Goal: Task Accomplishment & Management: Complete application form

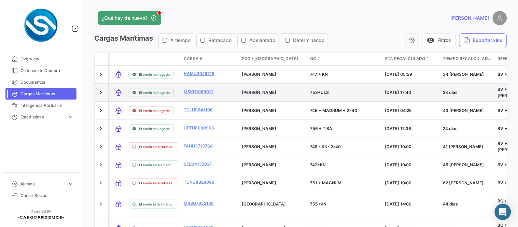
scroll to position [38, 0]
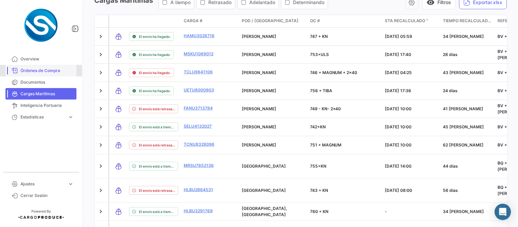
click at [32, 72] on span "Órdenes de Compra" at bounding box center [46, 71] width 53 height 6
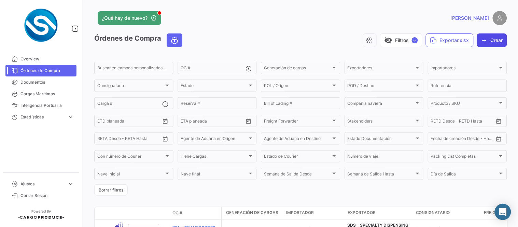
click at [485, 41] on button "Crear" at bounding box center [492, 40] width 30 height 14
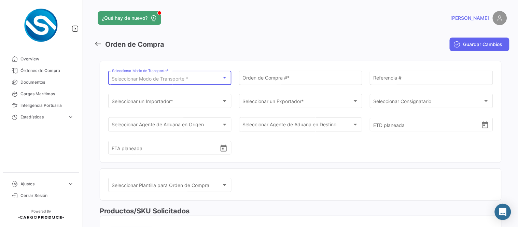
click at [156, 81] on span "Seleccionar Modo de Transporte *" at bounding box center [150, 79] width 76 height 6
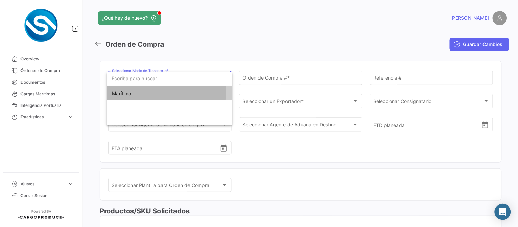
click at [140, 89] on span "Marítimo" at bounding box center [160, 93] width 96 height 14
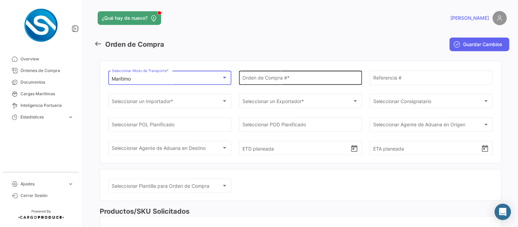
click at [253, 81] on input "Orden de Compra # *" at bounding box center [301, 79] width 116 height 6
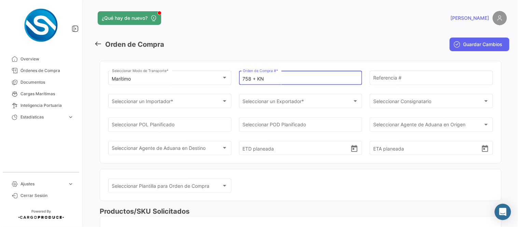
type input "758 + KN"
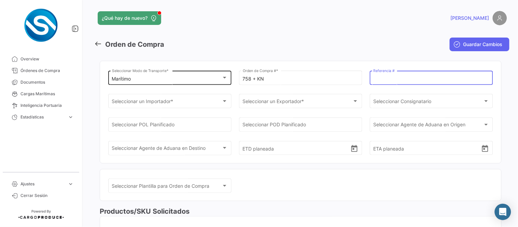
paste input "BV + ZF CALI"
type input "BV + ZF CALI"
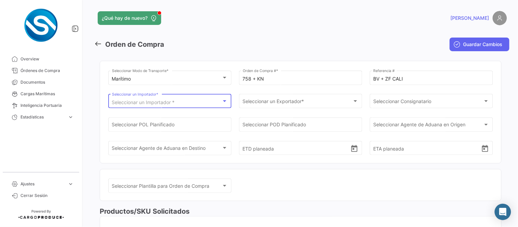
click at [178, 98] on div "Seleccionar un Importador * Seleccionar un Importador *" at bounding box center [170, 101] width 116 height 16
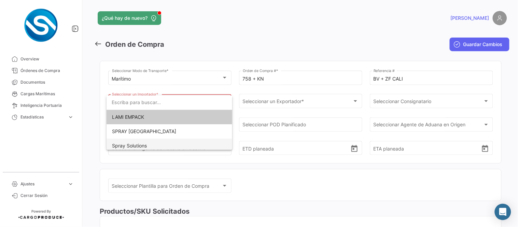
click at [149, 145] on span "Spray Solutions" at bounding box center [169, 146] width 115 height 14
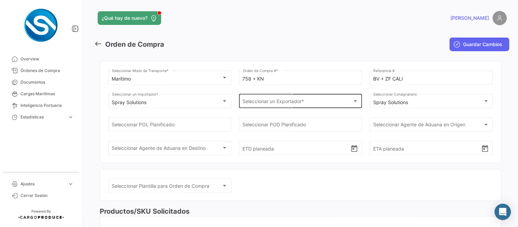
click at [267, 106] on div "Seleccionar un Exportador * Seleccionar un Exportador *" at bounding box center [301, 101] width 116 height 16
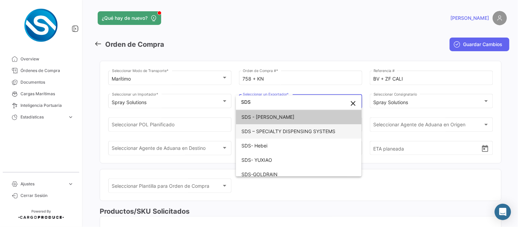
type input "SDS"
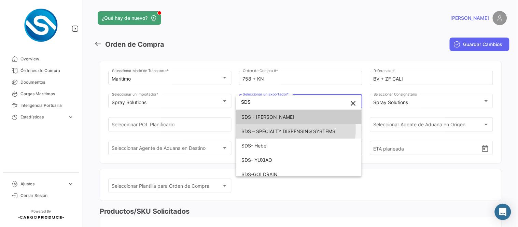
click at [272, 129] on span "SDS – SPECIALTY DISPENSING SYSTEMS" at bounding box center [288, 131] width 94 height 6
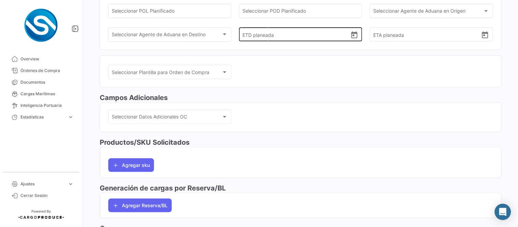
scroll to position [178, 0]
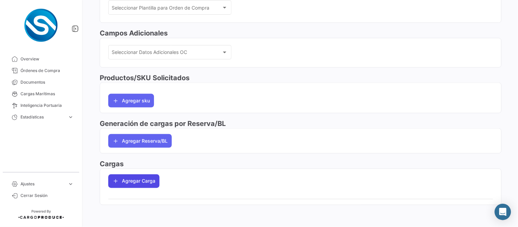
click at [137, 181] on button "Agregar Carga" at bounding box center [133, 181] width 51 height 14
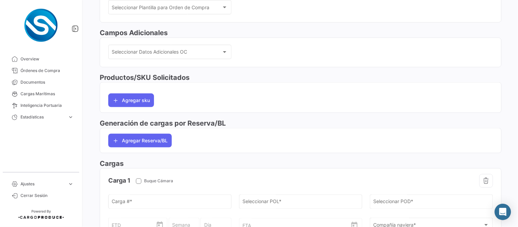
scroll to position [0, 0]
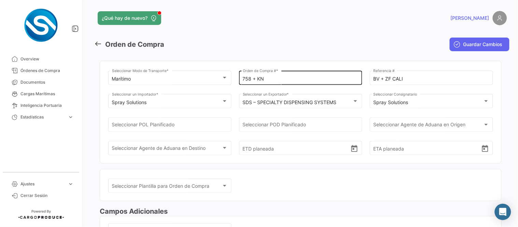
click at [284, 80] on input "758 + KN" at bounding box center [301, 79] width 116 height 6
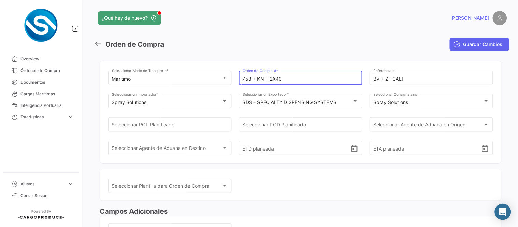
type input "758 + KN + 2X40"
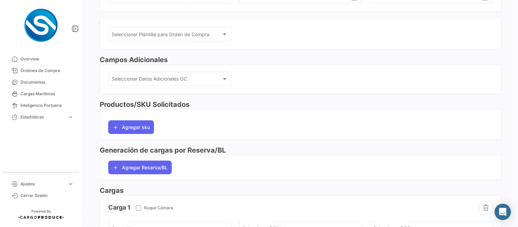
scroll to position [303, 0]
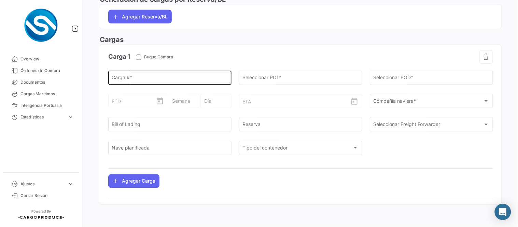
click at [140, 78] on input "Carga # *" at bounding box center [170, 79] width 116 height 6
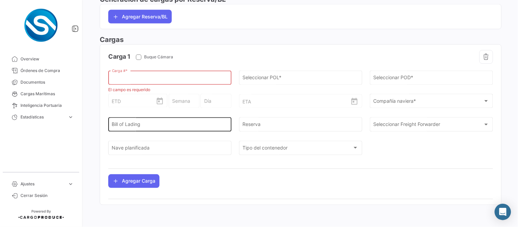
paste input "HAMU4304691"
type input "HAMU4304691"
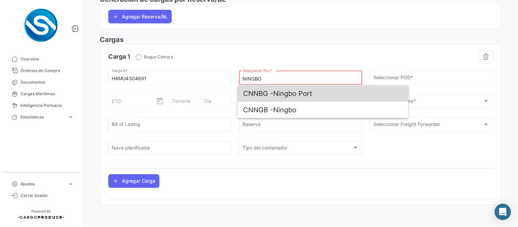
click at [270, 92] on span "CNNBG -" at bounding box center [258, 93] width 30 height 8
type input "Ningbo Port"
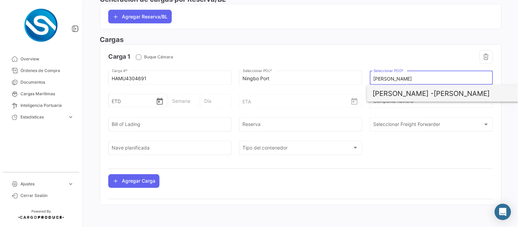
type input "[PERSON_NAME]"
click at [432, 94] on span "[PERSON_NAME]" at bounding box center [452, 93] width 160 height 16
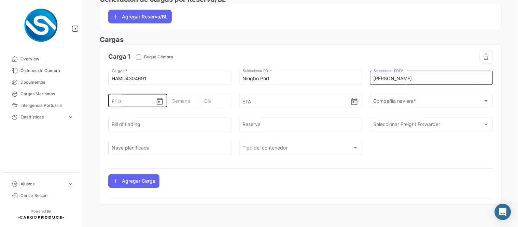
click at [160, 100] on icon "Open calendar" at bounding box center [160, 101] width 6 height 7
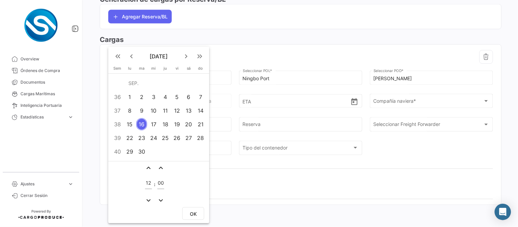
click at [174, 93] on div "5" at bounding box center [177, 97] width 11 height 12
click at [195, 214] on span "OK" at bounding box center [193, 214] width 7 height 6
type input "[DATE] 12:00"
type input "36 - 2025"
type input "Viernes"
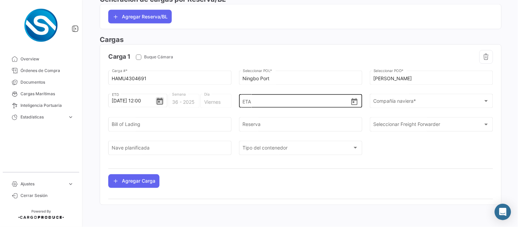
click at [351, 103] on icon "Open calendar" at bounding box center [354, 101] width 6 height 7
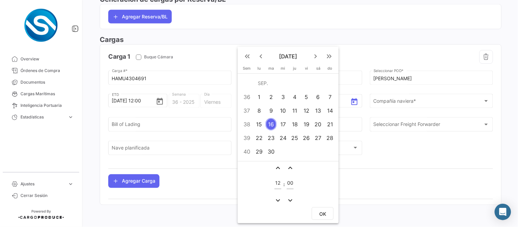
click at [315, 56] on mat-icon "keyboard_arrow_right" at bounding box center [315, 56] width 8 height 8
click at [282, 97] on div "1" at bounding box center [283, 97] width 11 height 12
click at [319, 212] on span "OK" at bounding box center [322, 214] width 7 height 6
type input "[DATE] 12:00"
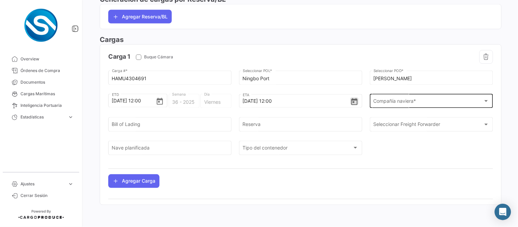
click at [384, 103] on span "Compañía naviera *" at bounding box center [428, 103] width 110 height 6
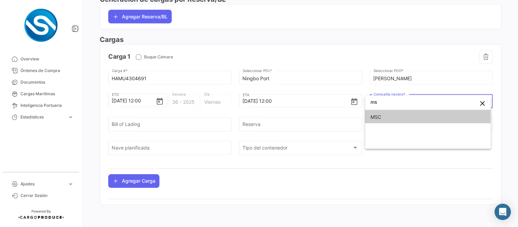
type input "ms"
click at [397, 118] on span "MSC" at bounding box center [428, 117] width 115 height 14
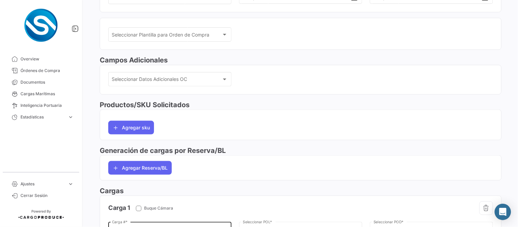
scroll to position [0, 0]
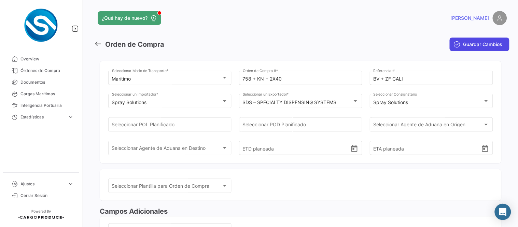
click at [468, 44] on span "Guardar Cambios" at bounding box center [482, 44] width 39 height 7
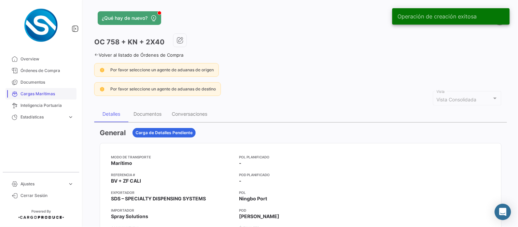
click at [38, 88] on link "Cargas Marítimas" at bounding box center [40, 94] width 71 height 12
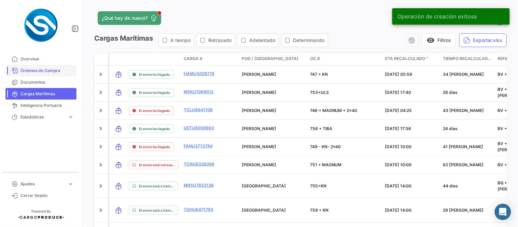
click at [42, 69] on span "Órdenes de Compra" at bounding box center [46, 71] width 53 height 6
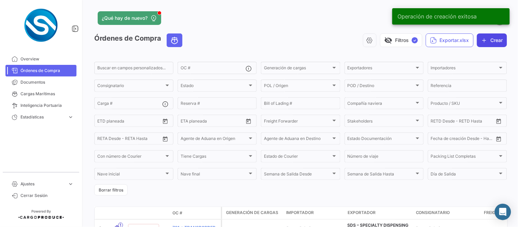
click at [493, 40] on button "Crear" at bounding box center [492, 40] width 30 height 14
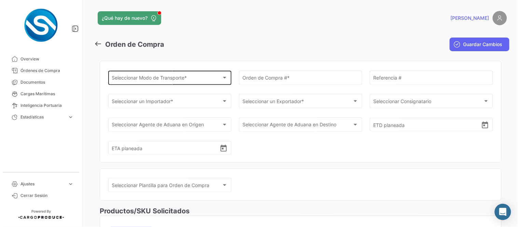
click at [192, 77] on div "Seleccionar Modo de Transporte *" at bounding box center [167, 79] width 110 height 6
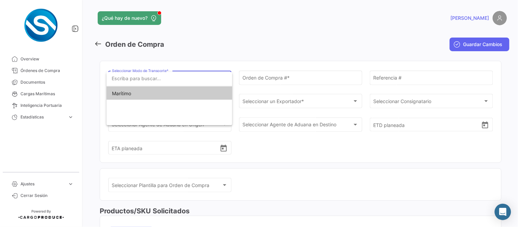
click at [133, 91] on span "Marítimo" at bounding box center [169, 93] width 115 height 14
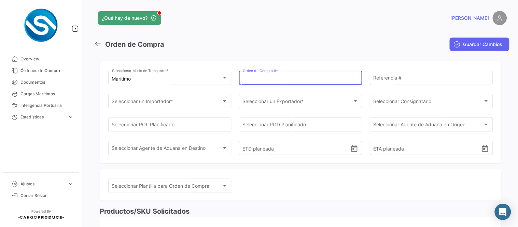
click at [261, 82] on input "Orden de Compra # *" at bounding box center [301, 79] width 116 height 6
type input "764 + KN"
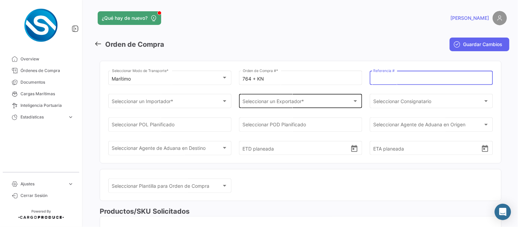
paste input "BV + ZF CALI"
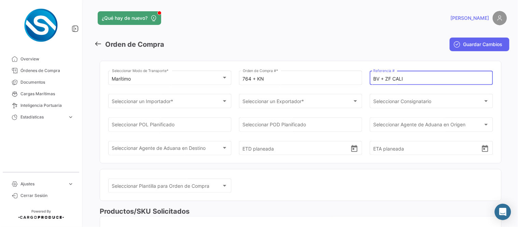
type input "BV + ZF CALI"
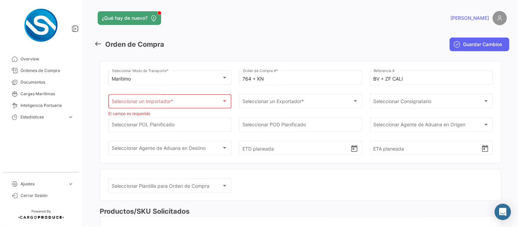
click at [183, 97] on div "Seleccionar un Importador * Seleccionar un Importador *" at bounding box center [170, 101] width 116 height 16
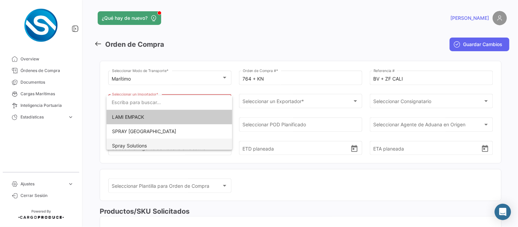
click at [137, 144] on span "Spray Solutions" at bounding box center [129, 146] width 35 height 6
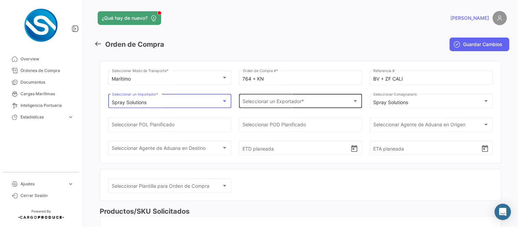
click at [281, 100] on span "Seleccionar un Exportador *" at bounding box center [298, 103] width 110 height 6
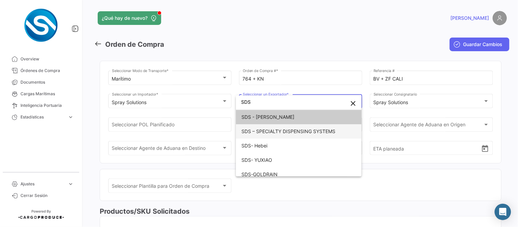
type input "SDS"
click at [264, 132] on span "SDS – SPECIALTY DISPENSING SYSTEMS" at bounding box center [288, 131] width 94 height 6
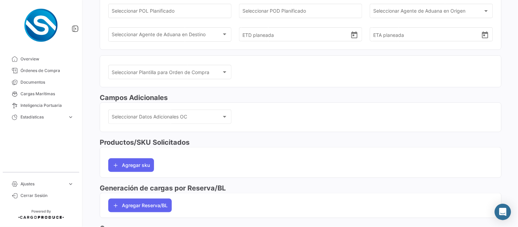
scroll to position [178, 0]
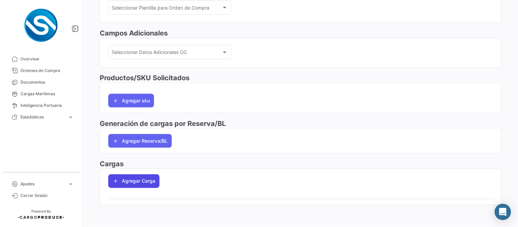
click at [135, 177] on button "Agregar Carga" at bounding box center [133, 181] width 51 height 14
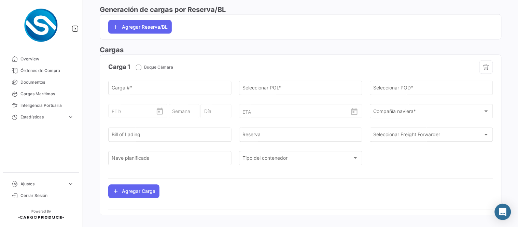
scroll to position [303, 0]
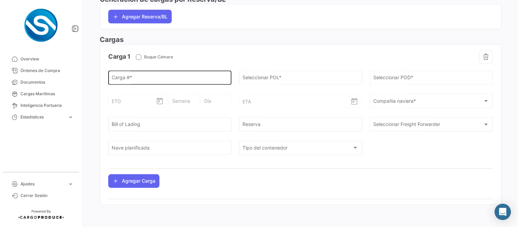
click at [141, 80] on input "Carga # *" at bounding box center [170, 79] width 116 height 6
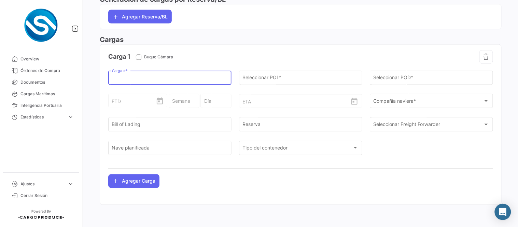
paste input "MSMU8315736"
type input "MSMU8315736"
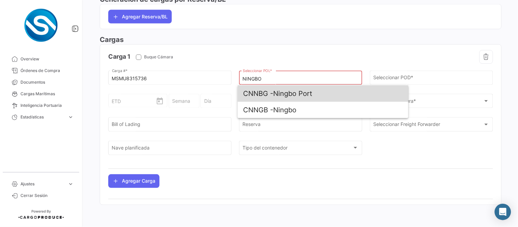
click at [271, 92] on span "CNNBG -" at bounding box center [258, 93] width 30 height 8
type input "Ningbo Port"
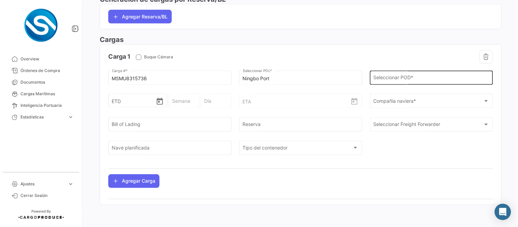
click at [381, 74] on div "Seleccionar POD *" at bounding box center [431, 77] width 116 height 16
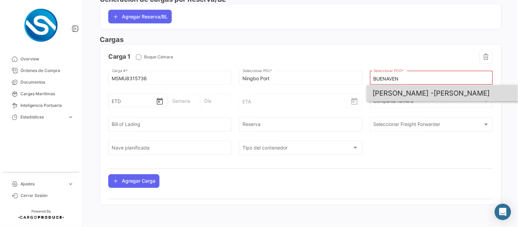
click at [400, 90] on span "[PERSON_NAME] -" at bounding box center [402, 93] width 61 height 8
type input "[PERSON_NAME]"
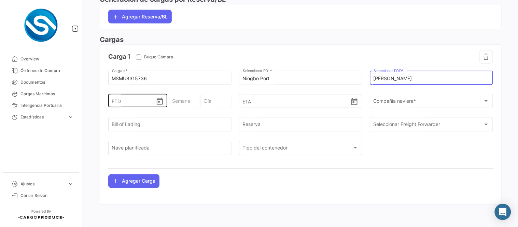
click at [162, 101] on icon "Open calendar" at bounding box center [160, 102] width 8 height 8
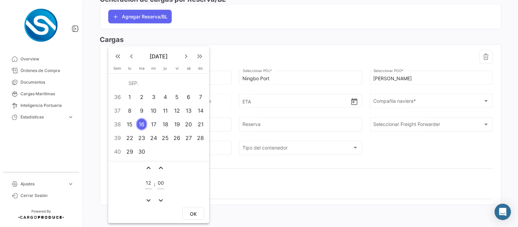
click at [164, 96] on div "4" at bounding box center [165, 97] width 11 height 12
click at [190, 211] on span "OK" at bounding box center [193, 214] width 7 height 6
type input "[DATE] 12:00"
type input "36 - 2025"
type input "Jueves"
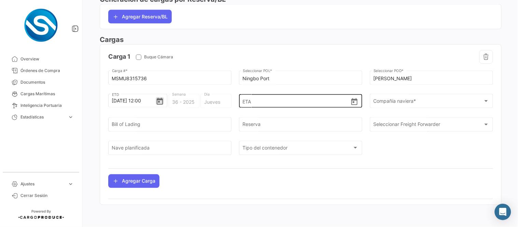
click at [354, 101] on icon "Open calendar" at bounding box center [354, 102] width 8 height 8
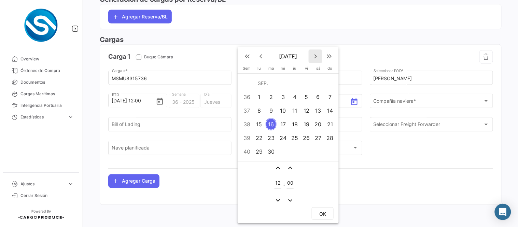
click at [317, 54] on mat-icon "keyboard_arrow_right" at bounding box center [315, 56] width 8 height 8
click at [282, 95] on div "1" at bounding box center [283, 97] width 11 height 12
click at [319, 213] on span "OK" at bounding box center [322, 214] width 7 height 6
type input "[DATE] 12:00"
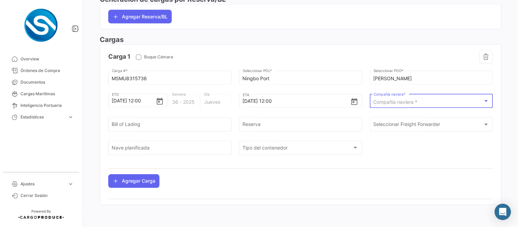
click at [400, 103] on span "Compañía naviera *" at bounding box center [395, 102] width 44 height 6
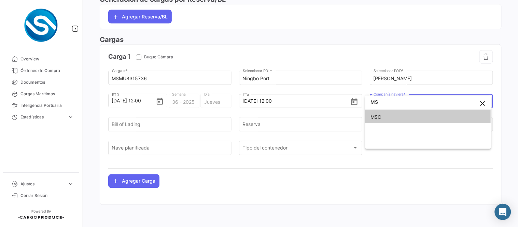
type input "MS"
click at [381, 121] on span "MSC" at bounding box center [428, 117] width 115 height 14
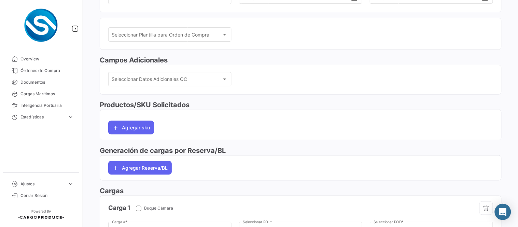
scroll to position [0, 0]
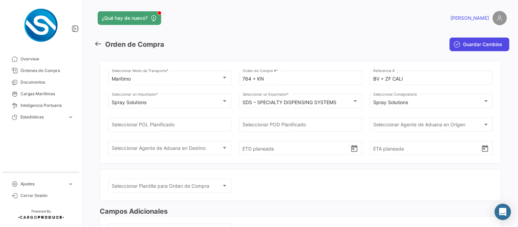
click at [466, 43] on span "Guardar Cambios" at bounding box center [482, 44] width 39 height 7
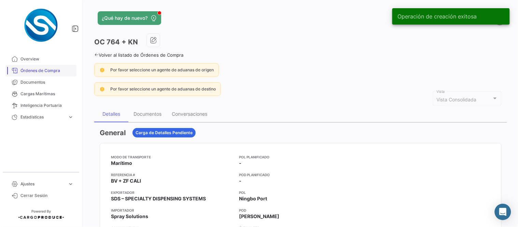
click at [25, 71] on span "Órdenes de Compra" at bounding box center [46, 71] width 53 height 6
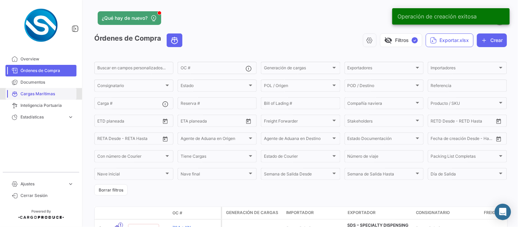
click at [35, 91] on span "Cargas Marítimas" at bounding box center [46, 94] width 53 height 6
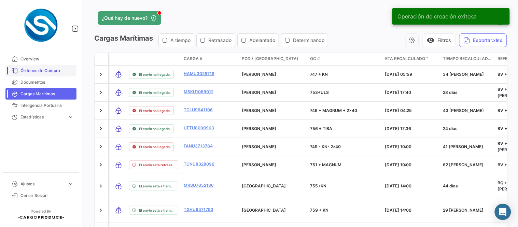
click at [42, 72] on span "Órdenes de Compra" at bounding box center [46, 71] width 53 height 6
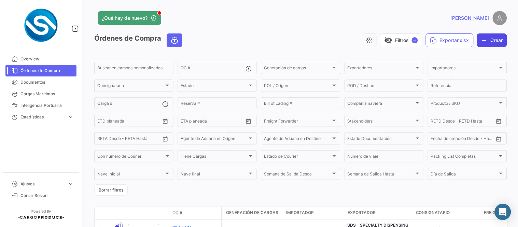
click at [486, 42] on button "Crear" at bounding box center [492, 40] width 30 height 14
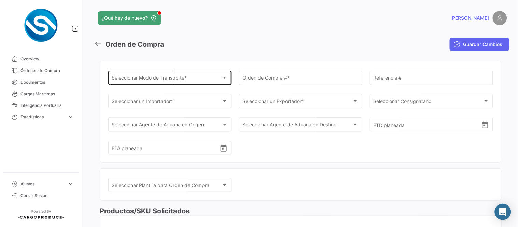
click at [213, 74] on div "Seleccionar Modo de Transporte * Seleccionar Modo de Transporte *" at bounding box center [170, 77] width 116 height 16
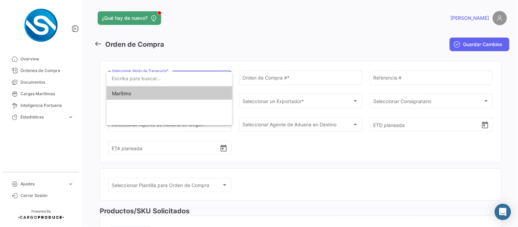
click at [135, 90] on span "Marítimo" at bounding box center [169, 93] width 115 height 14
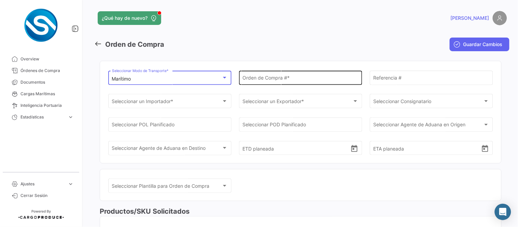
click at [246, 79] on input "Orden de Compra # *" at bounding box center [301, 79] width 116 height 6
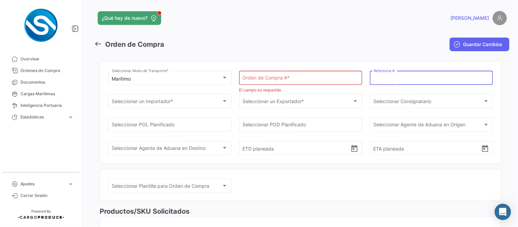
click at [268, 80] on input "Orden de Compra # *" at bounding box center [301, 79] width 116 height 6
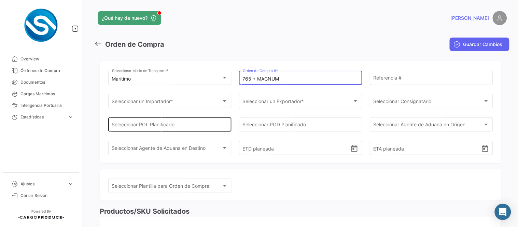
type input "765 + MAGNUM"
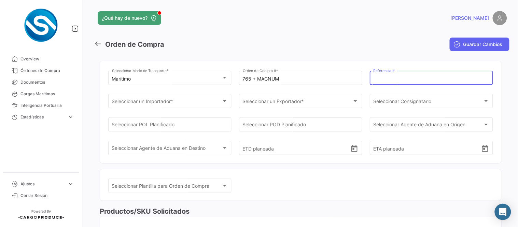
paste input "BV + ZF CALI"
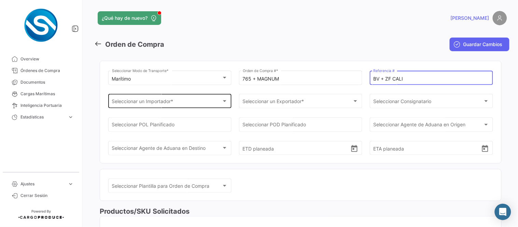
type input "BV + ZF CALI"
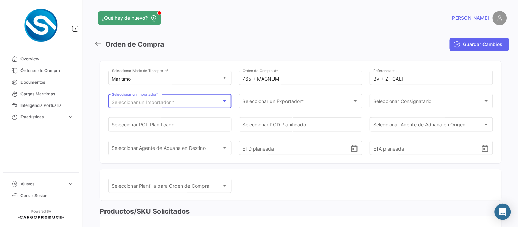
click at [199, 100] on div "Seleccionar un Importador *" at bounding box center [167, 103] width 110 height 6
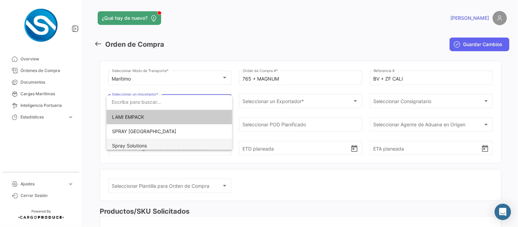
click at [138, 139] on span "Spray Solutions" at bounding box center [169, 146] width 115 height 14
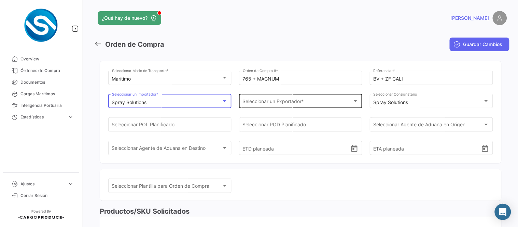
click at [256, 104] on span "Seleccionar un Exportador *" at bounding box center [298, 103] width 110 height 6
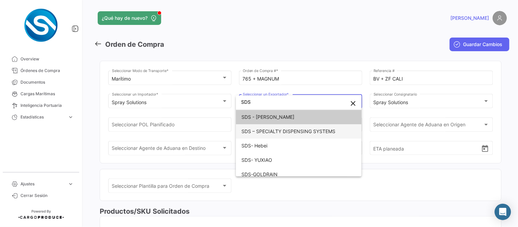
type input "SDS"
click at [267, 128] on span "SDS – SPECIALTY DISPENSING SYSTEMS" at bounding box center [288, 131] width 94 height 6
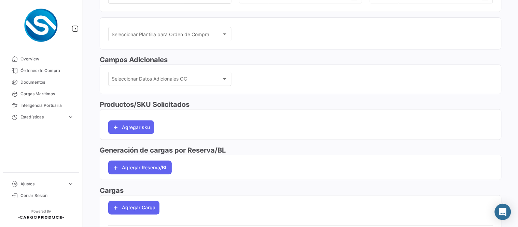
scroll to position [178, 0]
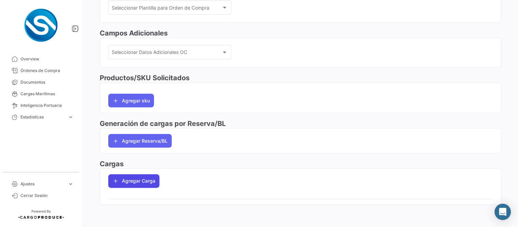
click at [139, 184] on button "Agregar Carga" at bounding box center [133, 181] width 51 height 14
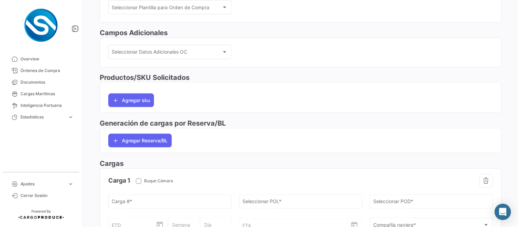
scroll to position [303, 0]
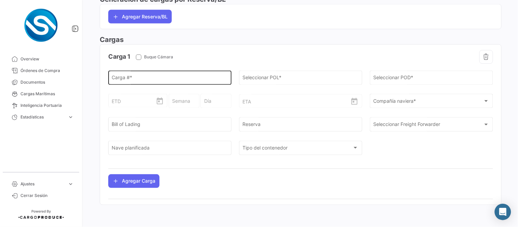
click at [153, 72] on div "Carga # *" at bounding box center [170, 77] width 116 height 16
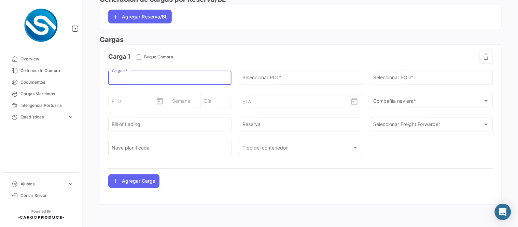
paste input "HASU4384425"
type input "HASU4384425"
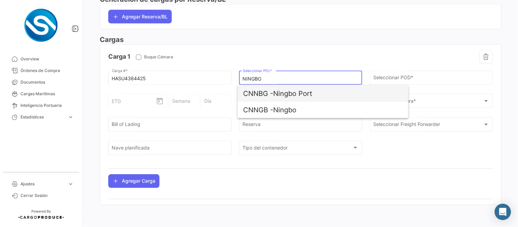
click at [280, 94] on span "CNNBG - Ningbo Port" at bounding box center [323, 93] width 160 height 16
type input "Ningbo Port"
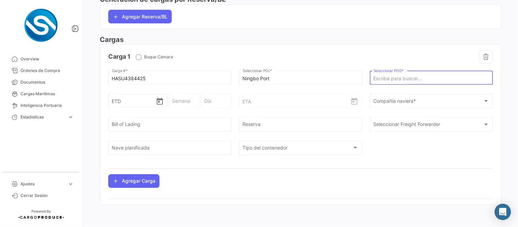
click at [383, 80] on input "Seleccionar POD *" at bounding box center [431, 79] width 116 height 6
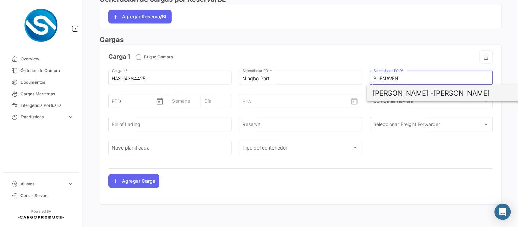
click at [393, 90] on span "[PERSON_NAME] -" at bounding box center [402, 93] width 61 height 8
type input "[PERSON_NAME]"
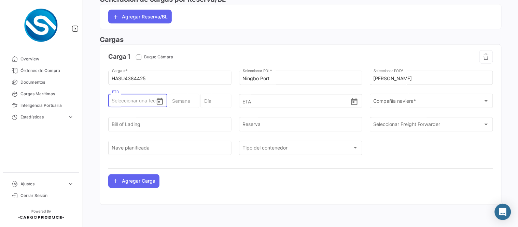
click at [160, 103] on icon "Open calendar" at bounding box center [160, 102] width 8 height 8
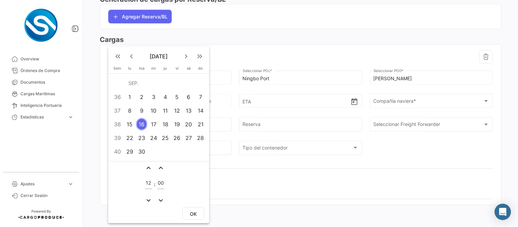
click at [131, 110] on div "8" at bounding box center [130, 110] width 11 height 12
click at [196, 211] on span "OK" at bounding box center [193, 214] width 7 height 6
type input "[DATE] 12:00"
type input "37 - 2025"
type input "Lunes"
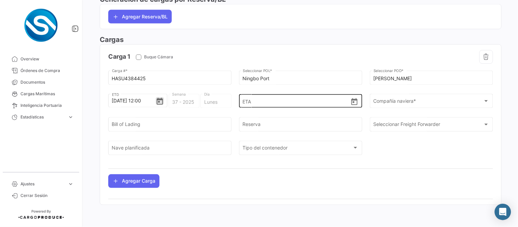
click at [353, 103] on icon "Open calendar" at bounding box center [354, 102] width 8 height 8
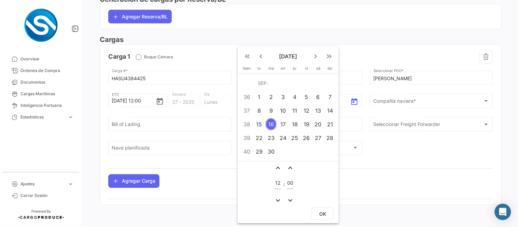
click at [315, 56] on mat-icon "keyboard_arrow_right" at bounding box center [315, 56] width 8 height 8
click at [304, 96] on div "3" at bounding box center [306, 97] width 11 height 12
click at [318, 209] on button "OK" at bounding box center [323, 213] width 22 height 13
type input "[DATE] 12:00"
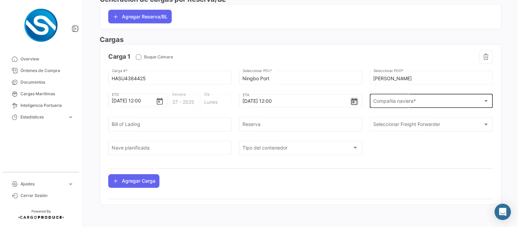
click at [387, 104] on span "Compañía naviera *" at bounding box center [428, 103] width 110 height 6
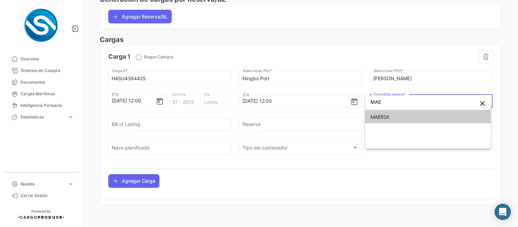
type input "MAE"
click at [399, 118] on span "MAERSK" at bounding box center [428, 117] width 115 height 14
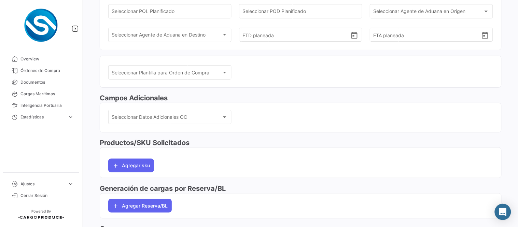
scroll to position [0, 0]
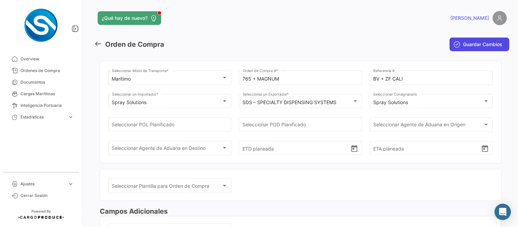
click at [467, 44] on span "Guardar Cambios" at bounding box center [482, 44] width 39 height 7
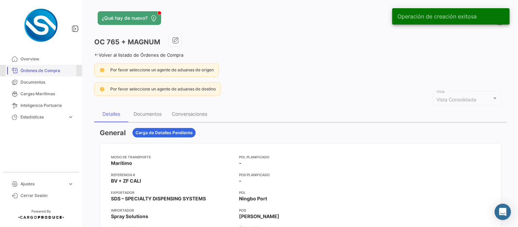
click at [53, 68] on span "Órdenes de Compra" at bounding box center [46, 71] width 53 height 6
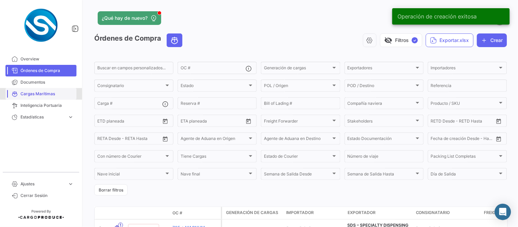
click at [50, 92] on span "Cargas Marítimas" at bounding box center [46, 94] width 53 height 6
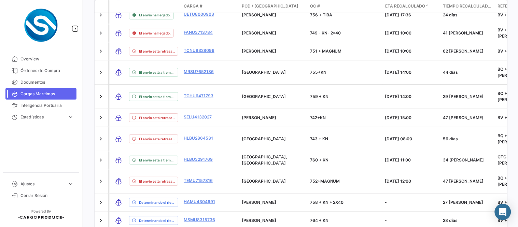
scroll to position [165, 0]
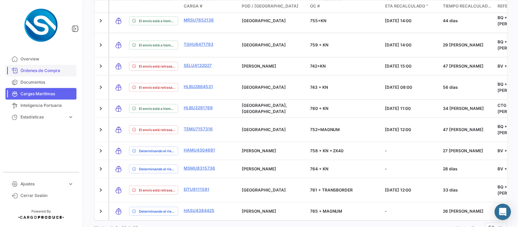
click at [45, 69] on span "Órdenes de Compra" at bounding box center [46, 71] width 53 height 6
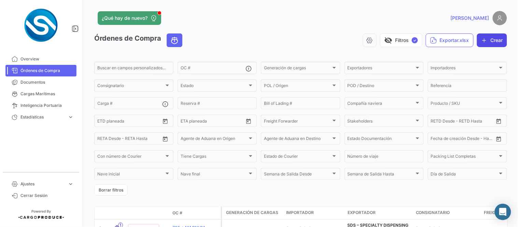
click at [485, 38] on button "Crear" at bounding box center [492, 40] width 30 height 14
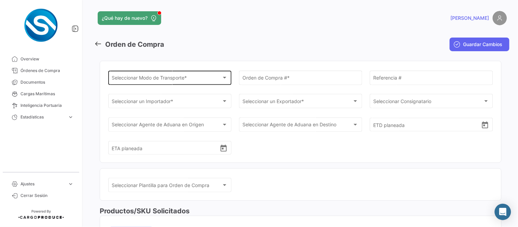
click at [194, 74] on div "Seleccionar Modo de Transporte * Seleccionar Modo de Transporte *" at bounding box center [170, 77] width 116 height 16
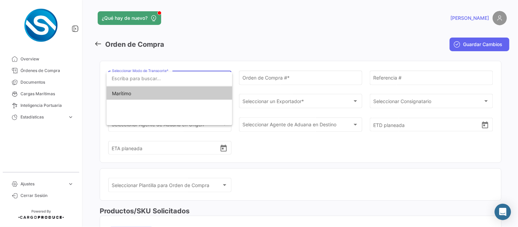
click at [162, 94] on span "Marítimo" at bounding box center [169, 93] width 115 height 14
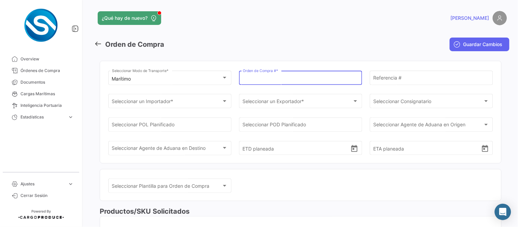
click at [275, 80] on input "Orden de Compra # *" at bounding box center [301, 79] width 116 height 6
type input "767 + ULS"
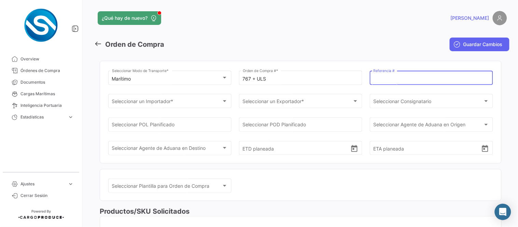
paste input "CTG + ZF [PERSON_NAME]"
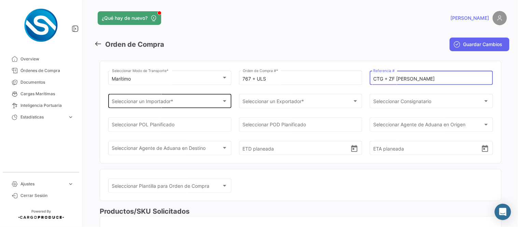
type input "CTG + ZF [PERSON_NAME]"
click at [210, 100] on div "Seleccionar un Importador *" at bounding box center [167, 103] width 110 height 6
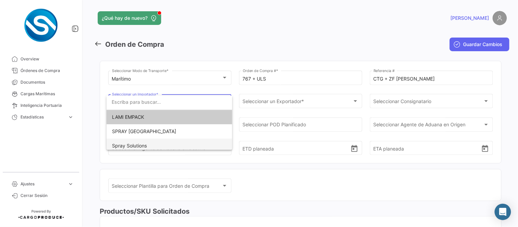
click at [123, 141] on span "Spray Solutions" at bounding box center [169, 146] width 115 height 14
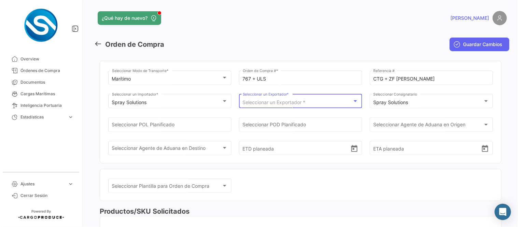
click at [255, 103] on span "Seleccionar un Exportador *" at bounding box center [274, 102] width 63 height 6
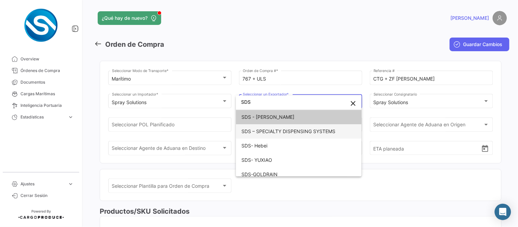
type input "SDS"
click at [272, 130] on span "SDS – SPECIALTY DISPENSING SYSTEMS" at bounding box center [288, 131] width 94 height 6
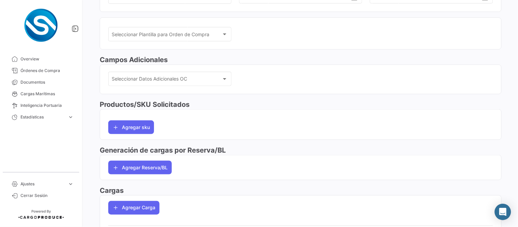
scroll to position [178, 0]
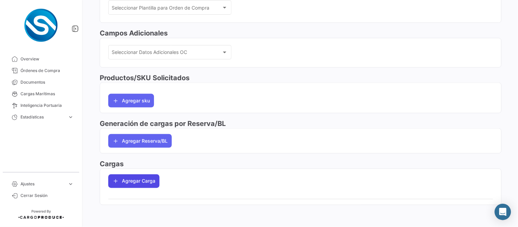
click at [131, 181] on button "Agregar Carga" at bounding box center [133, 181] width 51 height 14
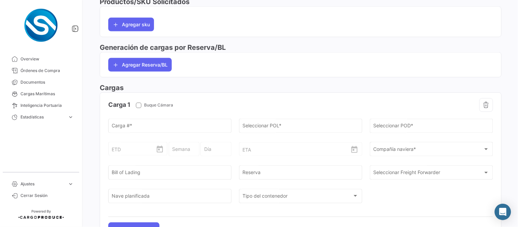
scroll to position [303, 0]
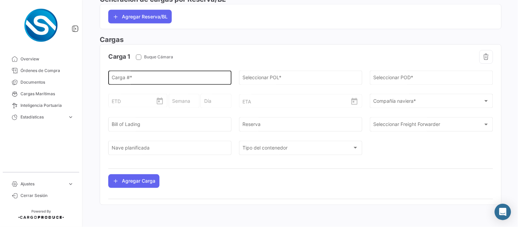
click at [134, 76] on input "Carga # *" at bounding box center [170, 79] width 116 height 6
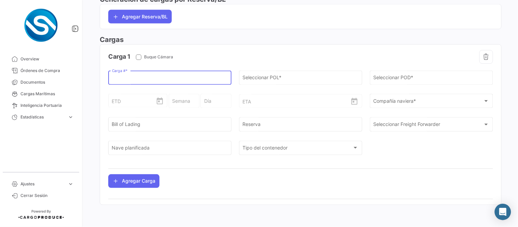
paste input "TGBU6311047"
type input "TGBU6311047"
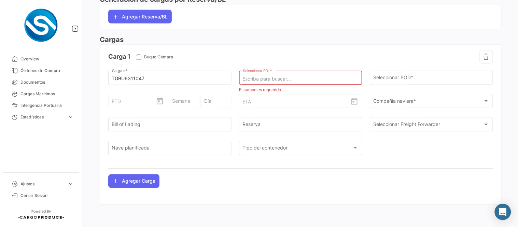
click at [303, 80] on input "Seleccionar POL *" at bounding box center [301, 79] width 116 height 6
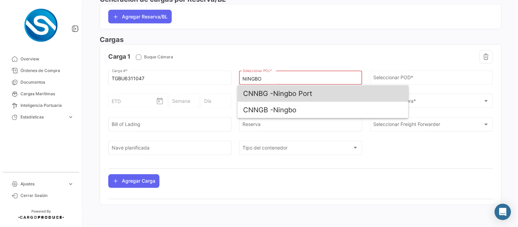
click at [289, 93] on span "CNNBG - Ningbo Port" at bounding box center [323, 93] width 160 height 16
type input "Ningbo Port"
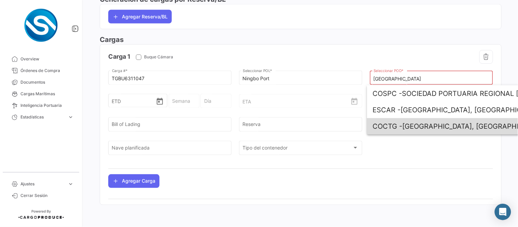
click at [413, 125] on span "COCTG - [GEOGRAPHIC_DATA], [GEOGRAPHIC_DATA]" at bounding box center [452, 126] width 160 height 16
type input "[GEOGRAPHIC_DATA], [GEOGRAPHIC_DATA]"
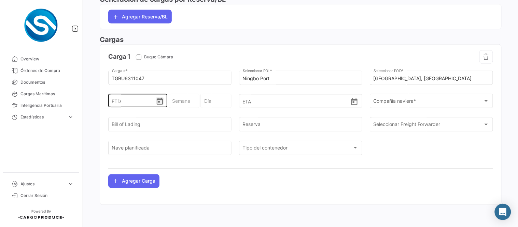
click at [159, 101] on icon "Open calendar" at bounding box center [160, 102] width 8 height 8
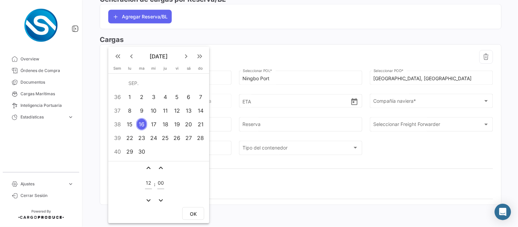
click at [130, 110] on div "8" at bounding box center [130, 110] width 11 height 12
click at [196, 211] on span "OK" at bounding box center [193, 214] width 7 height 6
type input "[DATE] 12:00"
type input "37 - 2025"
type input "Lunes"
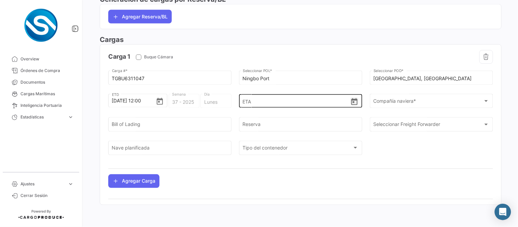
click at [354, 102] on icon "Open calendar" at bounding box center [354, 102] width 8 height 8
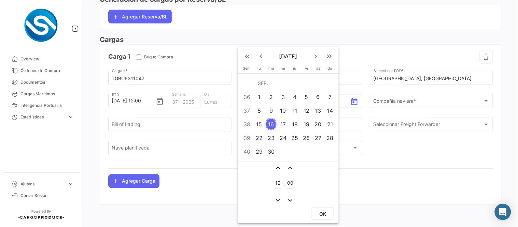
click at [316, 56] on mat-icon "keyboard_arrow_right" at bounding box center [315, 56] width 8 height 8
click at [329, 123] on div "19" at bounding box center [330, 124] width 11 height 12
click at [326, 210] on button "OK" at bounding box center [323, 213] width 22 height 13
type input "[DATE] 12:00"
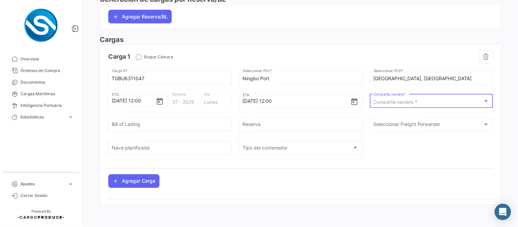
click at [393, 102] on span "Compañía naviera *" at bounding box center [395, 102] width 44 height 6
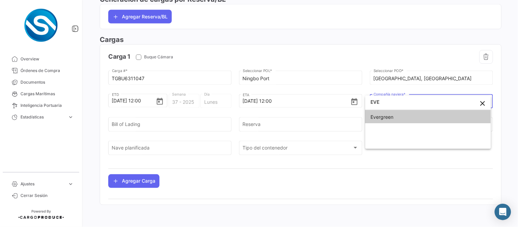
type input "EVE"
click at [386, 120] on span "Evergreen" at bounding box center [428, 117] width 115 height 14
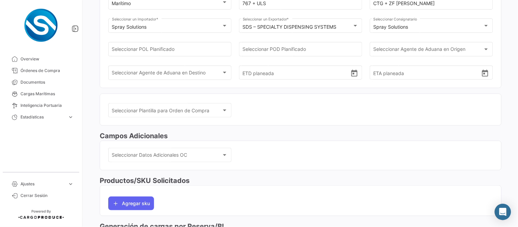
scroll to position [0, 0]
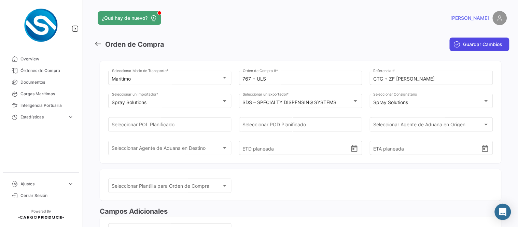
click at [468, 44] on span "Guardar Cambios" at bounding box center [482, 44] width 39 height 7
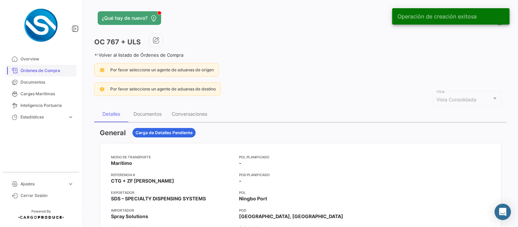
click at [46, 70] on span "Órdenes de Compra" at bounding box center [46, 71] width 53 height 6
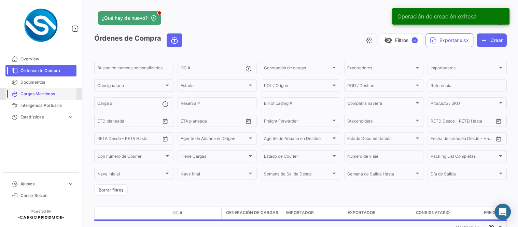
click at [40, 90] on link "Cargas Marítimas" at bounding box center [40, 94] width 71 height 12
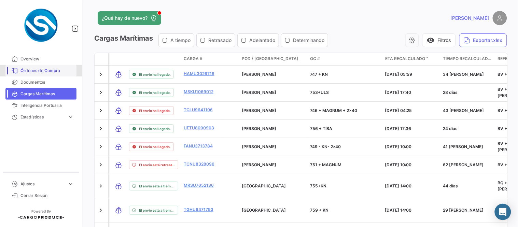
click at [33, 67] on link "Órdenes de Compra" at bounding box center [40, 71] width 71 height 12
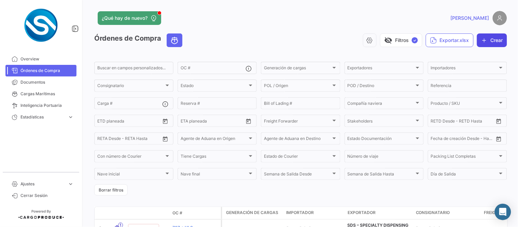
click at [485, 39] on button "Crear" at bounding box center [492, 40] width 30 height 14
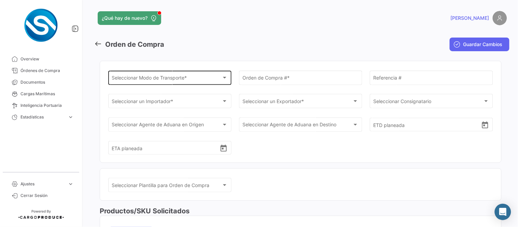
click at [189, 76] on div "Seleccionar Modo de Transporte *" at bounding box center [167, 79] width 110 height 6
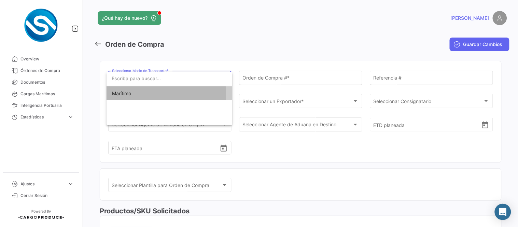
click at [134, 93] on span "Marítimo" at bounding box center [169, 93] width 115 height 14
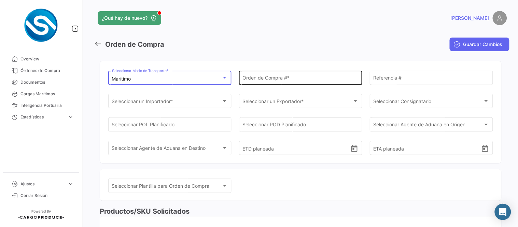
click at [323, 77] on input "Orden de Compra # *" at bounding box center [301, 79] width 116 height 6
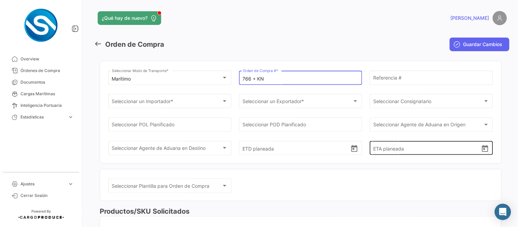
type input "766 + KN"
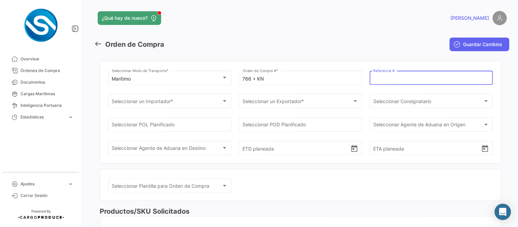
paste input "CTG + ZF [PERSON_NAME]"
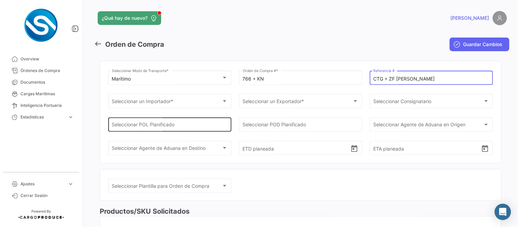
type input "CTG + ZF [PERSON_NAME]"
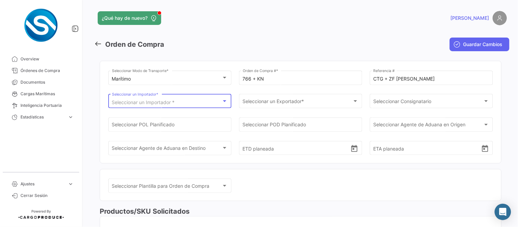
click at [212, 102] on div "Seleccionar un Importador *" at bounding box center [167, 103] width 110 height 6
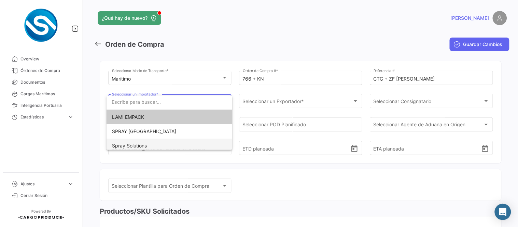
scroll to position [3, 0]
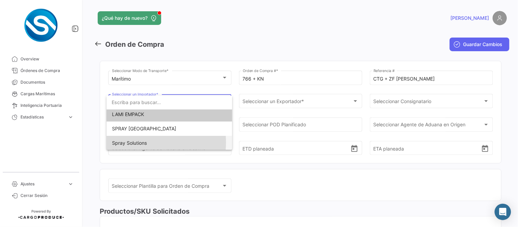
click at [142, 143] on span "Spray Solutions" at bounding box center [129, 143] width 35 height 6
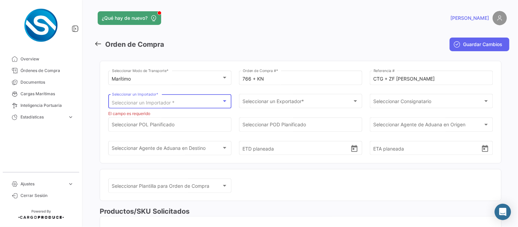
scroll to position [0, 0]
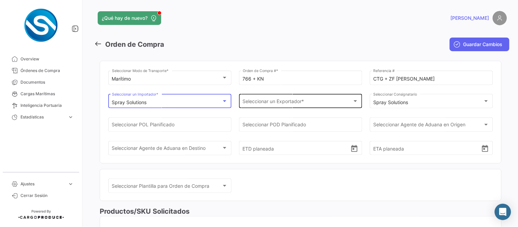
click at [260, 97] on div "Seleccionar un Exportador * Seleccionar un Exportador *" at bounding box center [301, 101] width 116 height 16
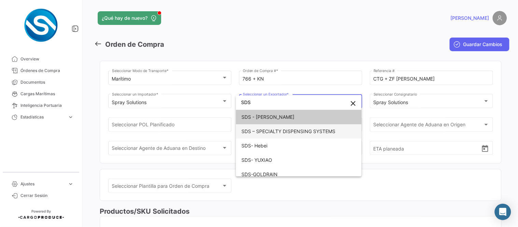
type input "SDS"
click at [272, 131] on span "SDS – SPECIALTY DISPENSING SYSTEMS" at bounding box center [288, 131] width 94 height 6
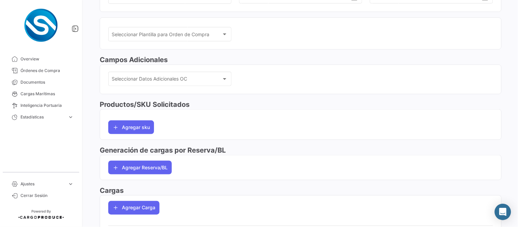
scroll to position [178, 0]
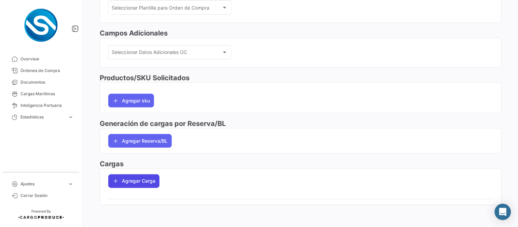
click at [144, 184] on button "Agregar Carga" at bounding box center [133, 181] width 51 height 14
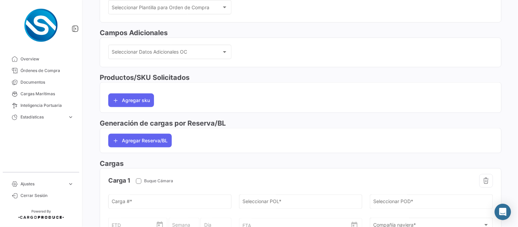
scroll to position [292, 0]
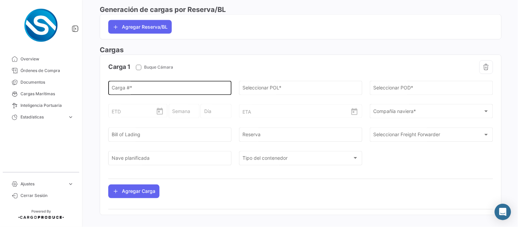
click at [151, 89] on input "Carga # *" at bounding box center [170, 89] width 116 height 6
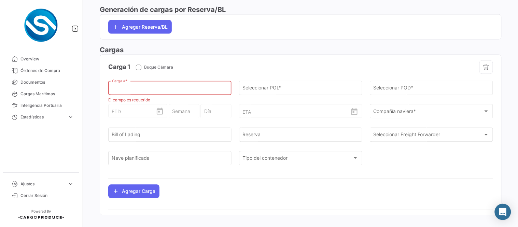
paste input "HAMU5117674"
type input "HAMU5117674"
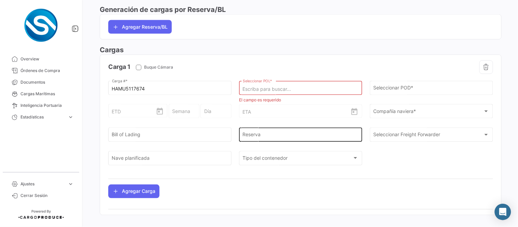
paste input "ZHONGSHAN"
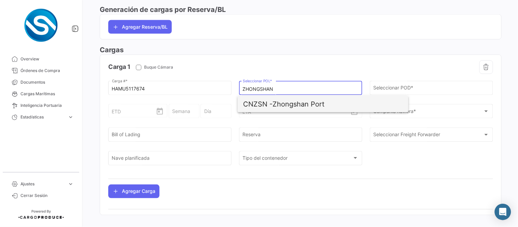
click at [280, 102] on span "CNZSN - Zhongshan Port" at bounding box center [323, 104] width 160 height 16
type input "Zhongshan Port"
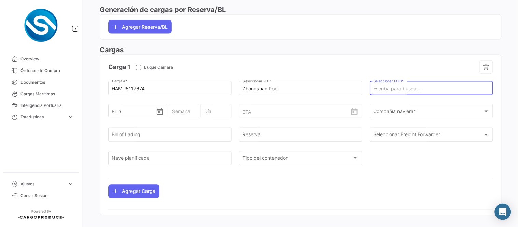
click at [399, 87] on input "Seleccionar POD *" at bounding box center [431, 89] width 116 height 6
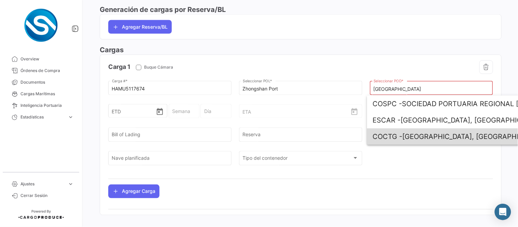
click at [411, 133] on span "COCTG - [GEOGRAPHIC_DATA], [GEOGRAPHIC_DATA]" at bounding box center [452, 136] width 160 height 16
type input "[GEOGRAPHIC_DATA], [GEOGRAPHIC_DATA]"
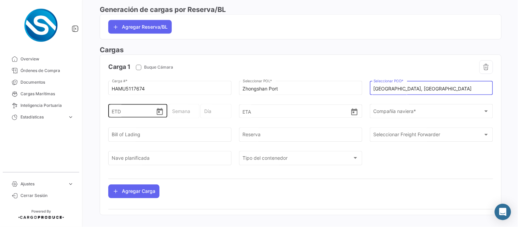
click at [159, 111] on icon "Open calendar" at bounding box center [160, 111] width 6 height 7
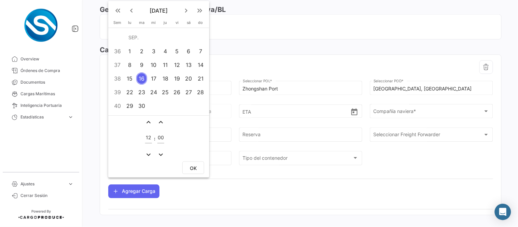
click at [143, 67] on div "9" at bounding box center [141, 65] width 11 height 12
click at [196, 165] on button "OK" at bounding box center [193, 167] width 22 height 13
type input "[DATE] 12:00"
type input "37 - 2025"
type input "Martes"
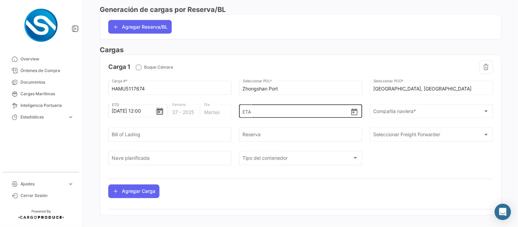
click at [351, 111] on icon "Open calendar" at bounding box center [354, 112] width 6 height 7
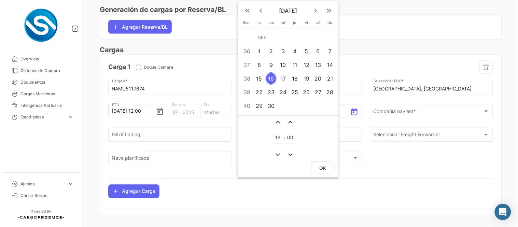
click at [315, 11] on mat-icon "keyboard_arrow_right" at bounding box center [315, 10] width 8 height 8
click at [284, 93] on div "22" at bounding box center [283, 92] width 11 height 12
click at [326, 168] on span "OK" at bounding box center [322, 168] width 7 height 6
type input "[DATE] 12:00"
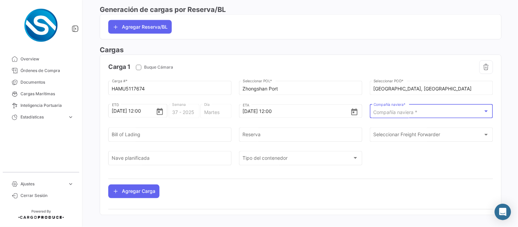
click at [386, 111] on span "Compañía naviera *" at bounding box center [395, 113] width 44 height 6
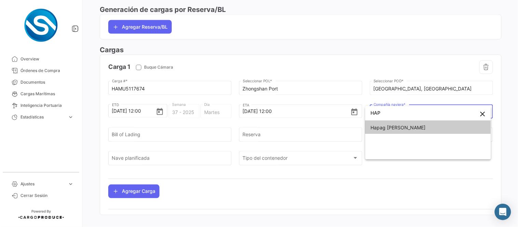
type input "HAP"
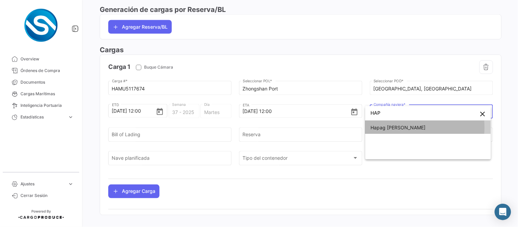
click at [390, 127] on span "Hapag [PERSON_NAME]" at bounding box center [398, 128] width 55 height 6
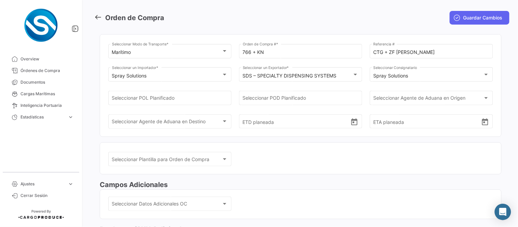
scroll to position [0, 0]
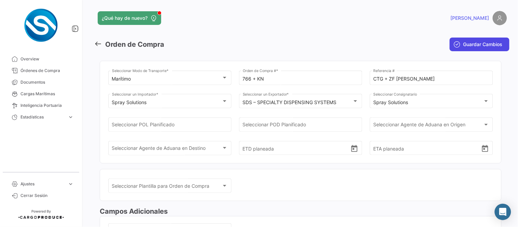
click at [472, 43] on span "Guardar Cambios" at bounding box center [482, 44] width 39 height 7
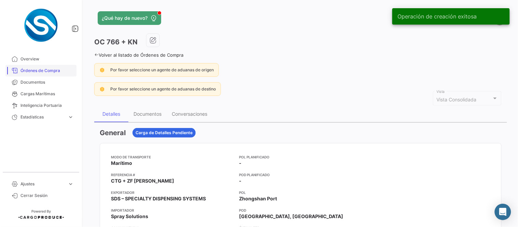
click at [42, 73] on span "Órdenes de Compra" at bounding box center [46, 71] width 53 height 6
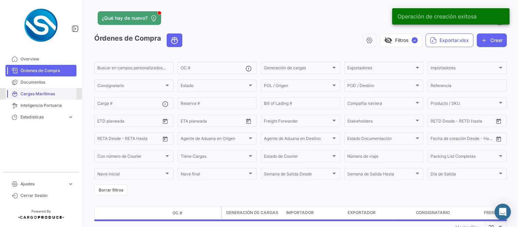
click at [44, 91] on span "Cargas Marítimas" at bounding box center [46, 94] width 53 height 6
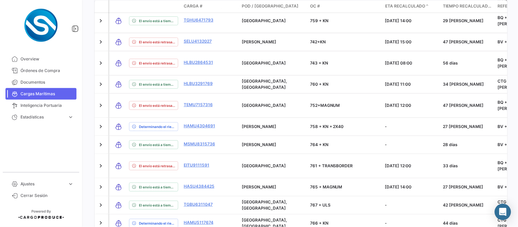
scroll to position [201, 0]
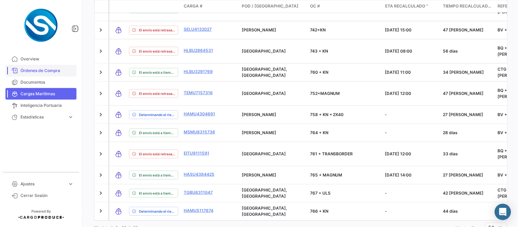
click at [50, 70] on span "Órdenes de Compra" at bounding box center [46, 71] width 53 height 6
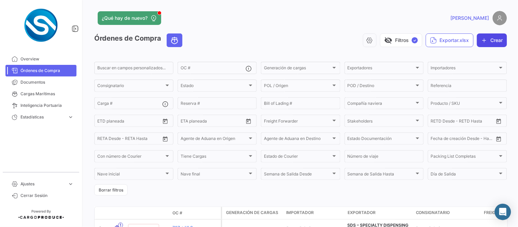
click at [488, 39] on button "Crear" at bounding box center [492, 40] width 30 height 14
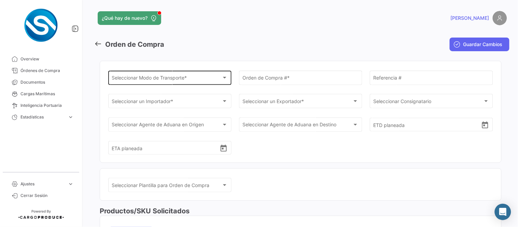
click at [156, 79] on span "Seleccionar Modo de Transporte *" at bounding box center [167, 79] width 110 height 6
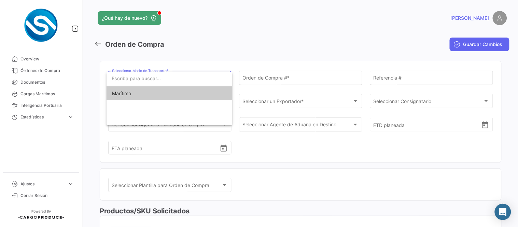
click at [139, 92] on span "Marítimo" at bounding box center [169, 93] width 115 height 14
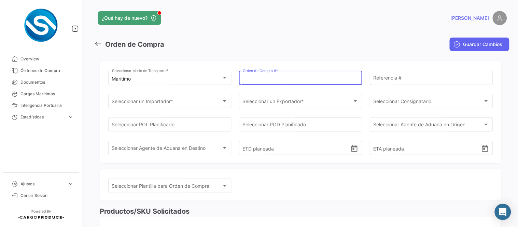
click at [276, 81] on input "Orden de Compra # *" at bounding box center [301, 79] width 116 height 6
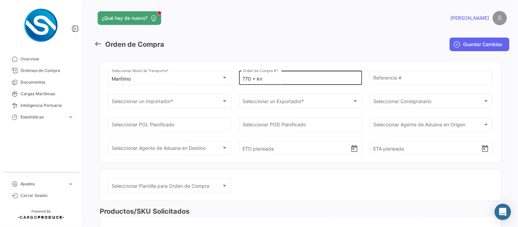
click at [275, 81] on input "770 + kn" at bounding box center [301, 79] width 116 height 6
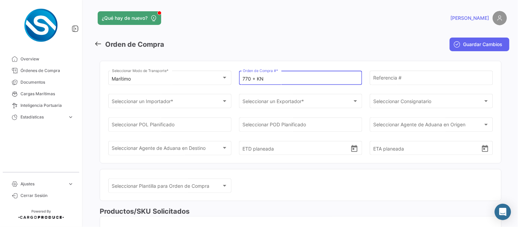
type input "770 + KN"
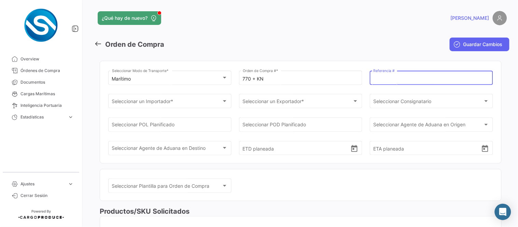
paste input "CTG + ZF [PERSON_NAME]"
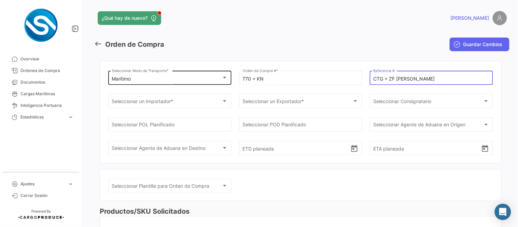
type input "CTG + ZF [PERSON_NAME]"
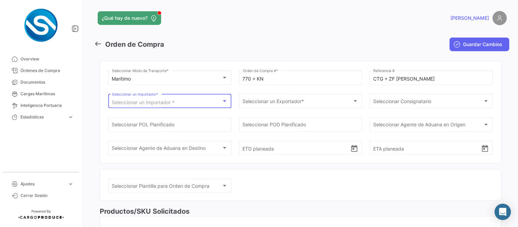
click at [176, 99] on div "Seleccionar un Importador * Seleccionar un Importador *" at bounding box center [170, 101] width 116 height 16
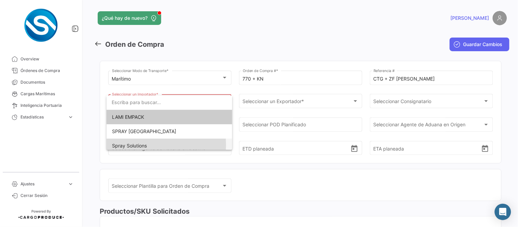
click at [142, 145] on span "Spray Solutions" at bounding box center [129, 146] width 35 height 6
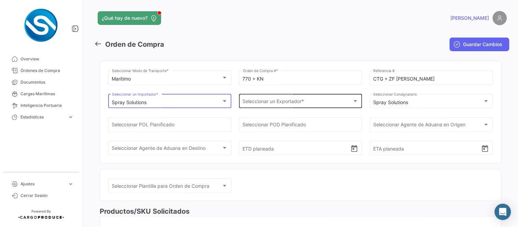
click at [271, 107] on div "Seleccionar un Exportador * Seleccionar un Exportador *" at bounding box center [301, 101] width 116 height 16
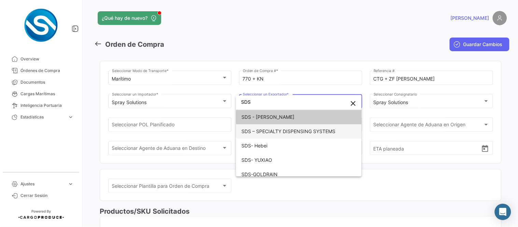
type input "SDS"
click at [279, 129] on span "SDS – SPECIALTY DISPENSING SYSTEMS" at bounding box center [288, 131] width 94 height 6
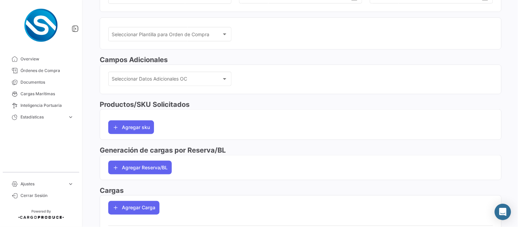
scroll to position [178, 0]
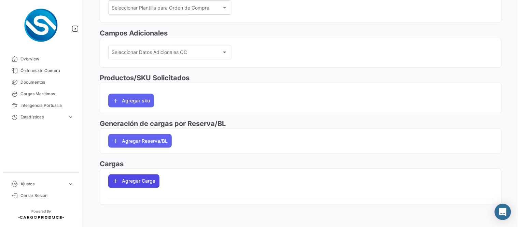
click at [119, 182] on icon "button" at bounding box center [115, 181] width 7 height 7
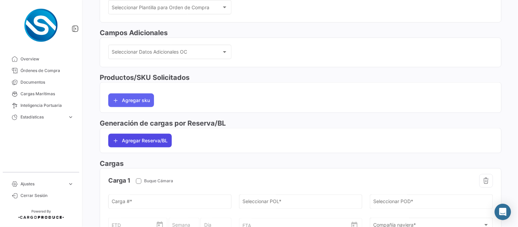
scroll to position [292, 0]
